Goal: Information Seeking & Learning: Find specific page/section

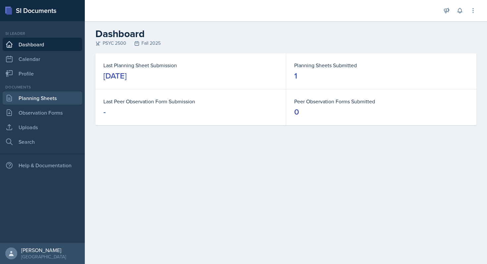
click at [41, 101] on link "Planning Sheets" at bounding box center [43, 98] width 80 height 13
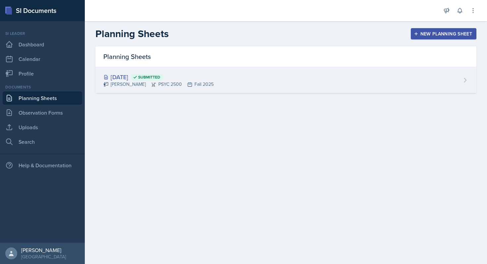
click at [249, 79] on div "[DATE] Submitted Tamiya Pilgrim PSYC 2500 Fall 2025" at bounding box center [286, 80] width 381 height 26
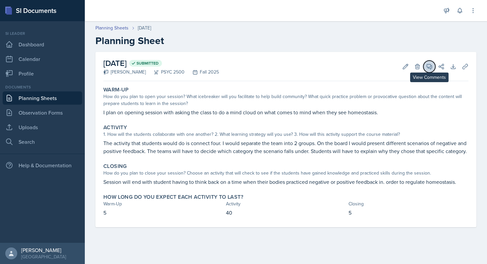
click at [430, 68] on icon at bounding box center [429, 66] width 7 height 7
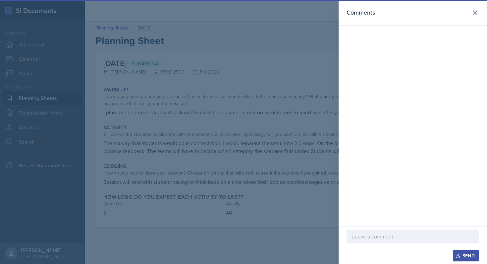
click at [300, 64] on div at bounding box center [243, 132] width 487 height 264
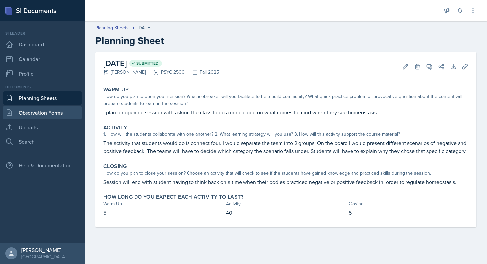
click at [48, 112] on link "Observation Forms" at bounding box center [43, 112] width 80 height 13
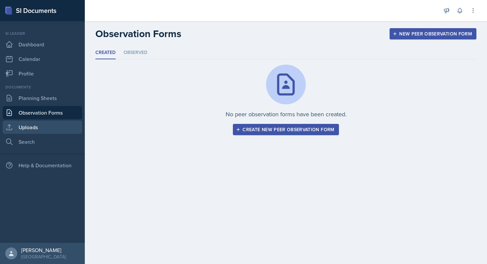
click at [30, 128] on link "Uploads" at bounding box center [43, 127] width 80 height 13
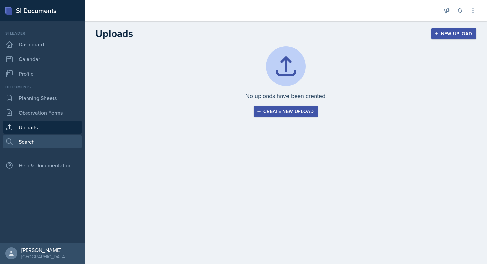
click at [44, 147] on link "Search" at bounding box center [43, 141] width 80 height 13
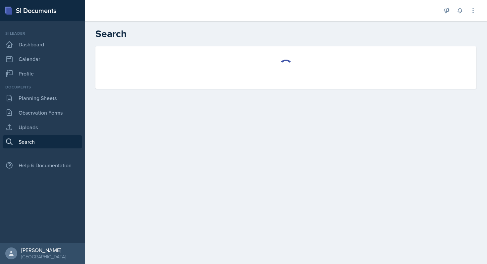
select select "all"
select select "1"
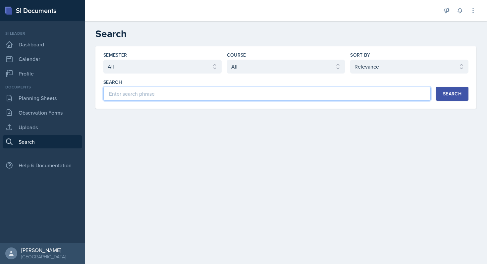
click at [153, 98] on input at bounding box center [267, 94] width 328 height 14
type input "p"
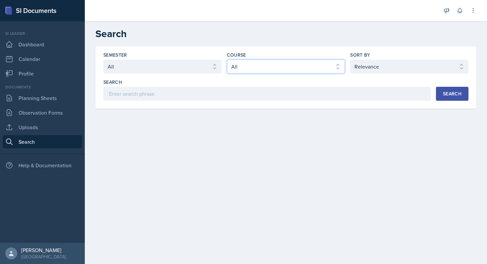
click at [320, 72] on select "Select course All ACCT 2101 ACCT 2102 ACCT 4050 ANTH 1102 ANTH 3301 ARCH 1000 A…" at bounding box center [286, 67] width 118 height 14
select select "cb260f5d-8c60-4c09-ae0f-98efead759ba"
click at [460, 93] on div "Search" at bounding box center [452, 93] width 19 height 5
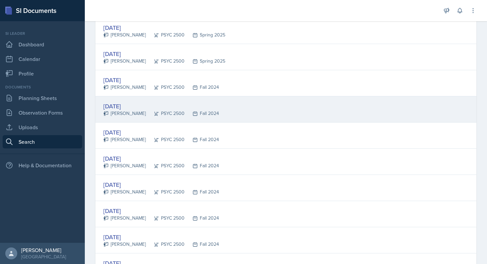
scroll to position [408, 0]
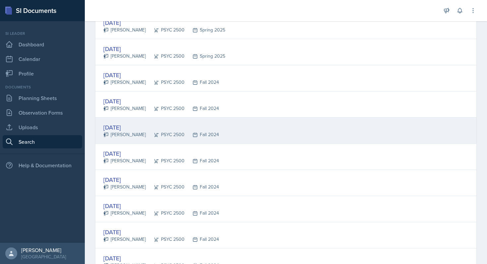
click at [125, 126] on div "Oct 17th, 2024" at bounding box center [161, 127] width 116 height 9
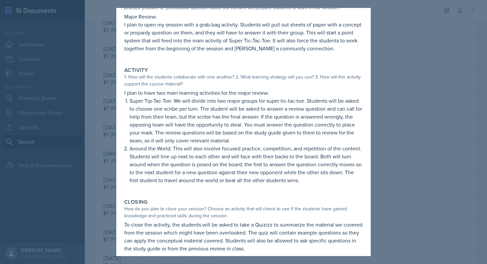
scroll to position [65, 0]
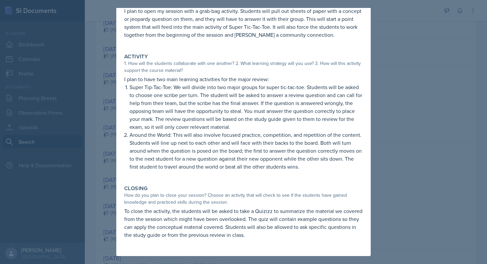
click at [409, 81] on div at bounding box center [243, 132] width 487 height 264
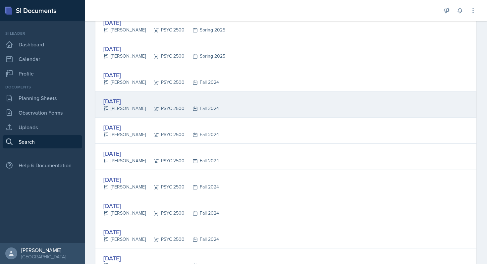
click at [169, 108] on div "PSYC 2500" at bounding box center [165, 108] width 39 height 7
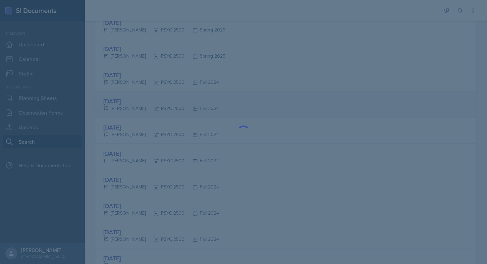
scroll to position [0, 0]
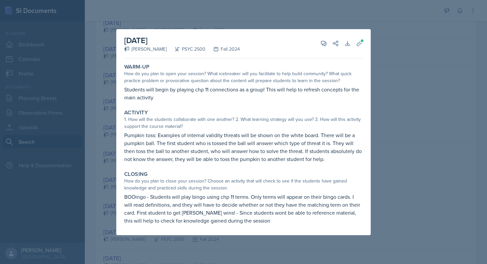
click at [404, 94] on div at bounding box center [243, 132] width 487 height 264
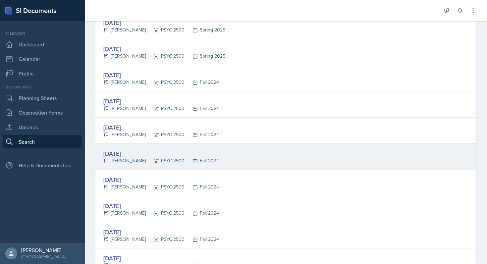
click at [198, 159] on icon at bounding box center [195, 161] width 5 height 5
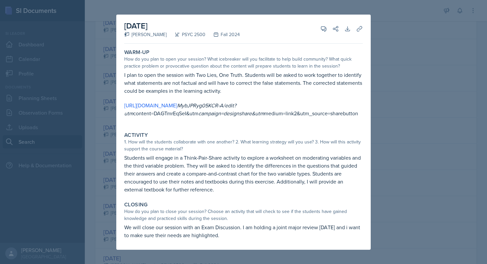
click at [434, 141] on div at bounding box center [243, 132] width 487 height 264
